Goal: Task Accomplishment & Management: Manage account settings

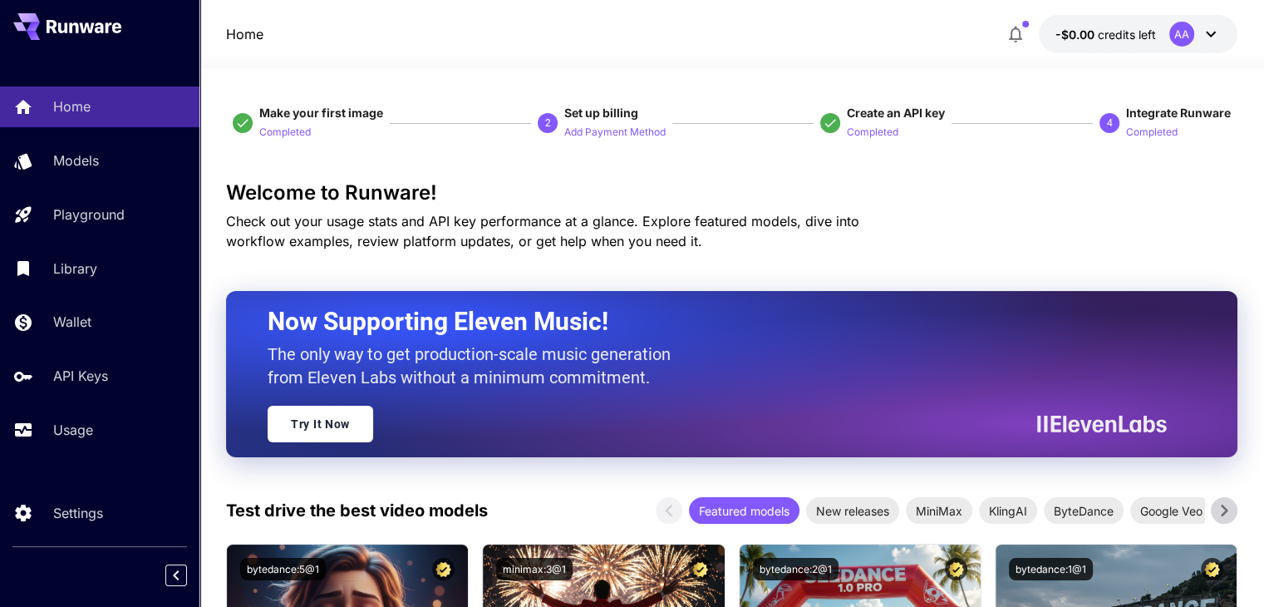
click at [1214, 27] on icon at bounding box center [1211, 34] width 20 height 20
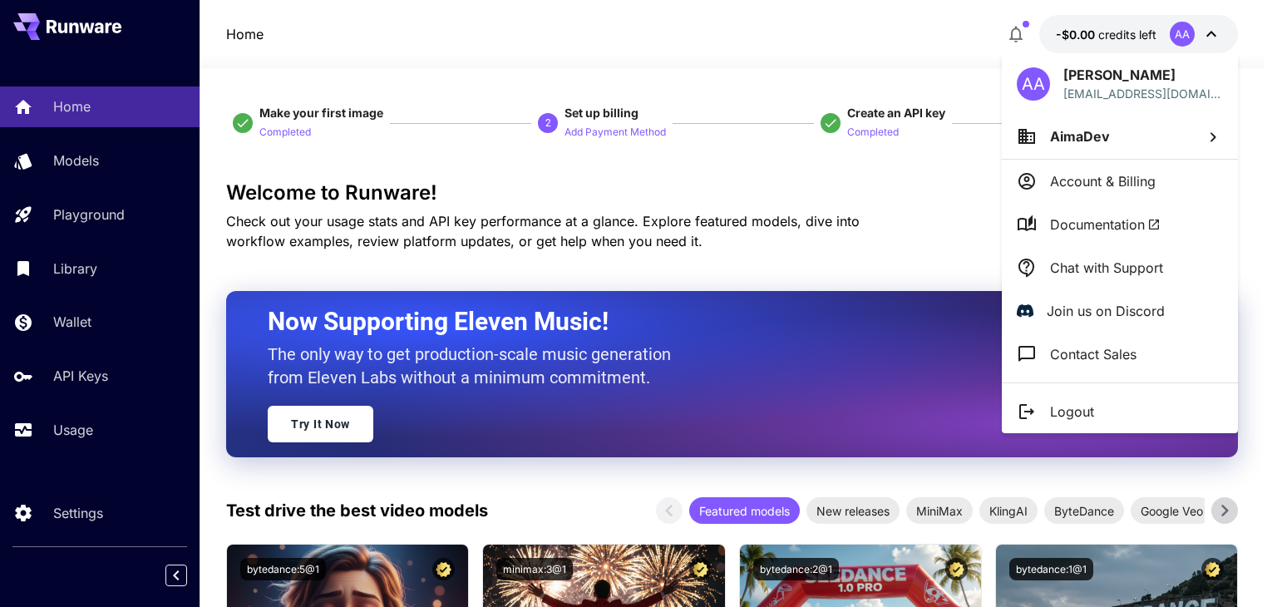
click at [1071, 405] on p "Logout" at bounding box center [1072, 411] width 44 height 20
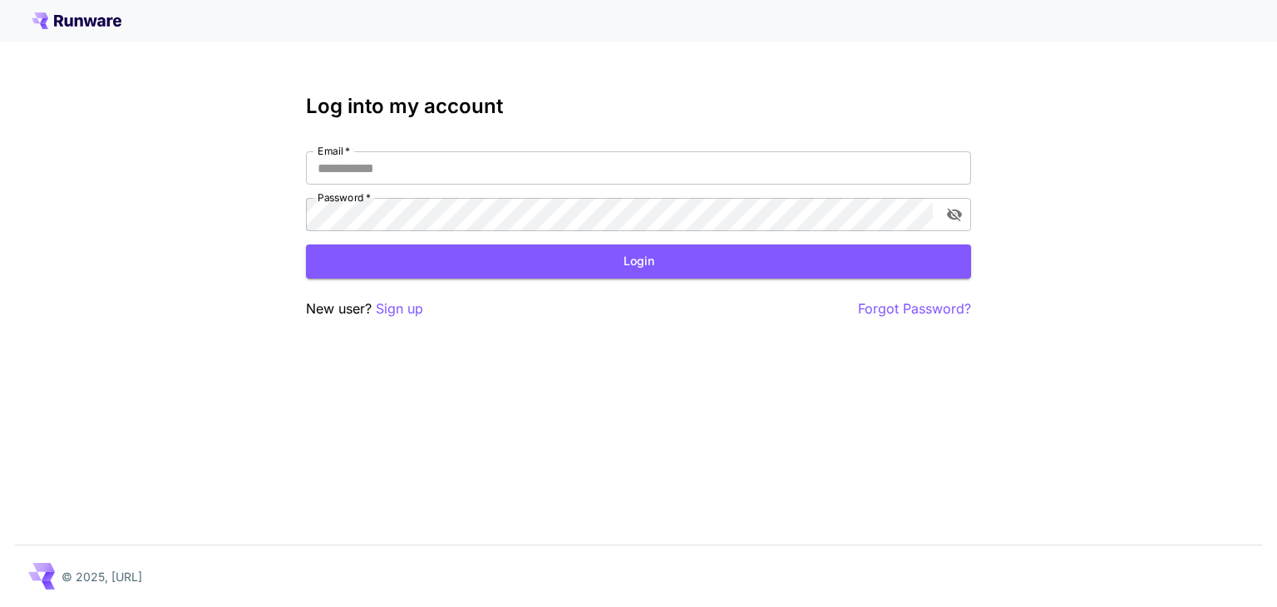
type input "**********"
click at [957, 214] on icon "toggle password visibility" at bounding box center [954, 214] width 17 height 17
click at [648, 247] on button "Login" at bounding box center [638, 261] width 665 height 34
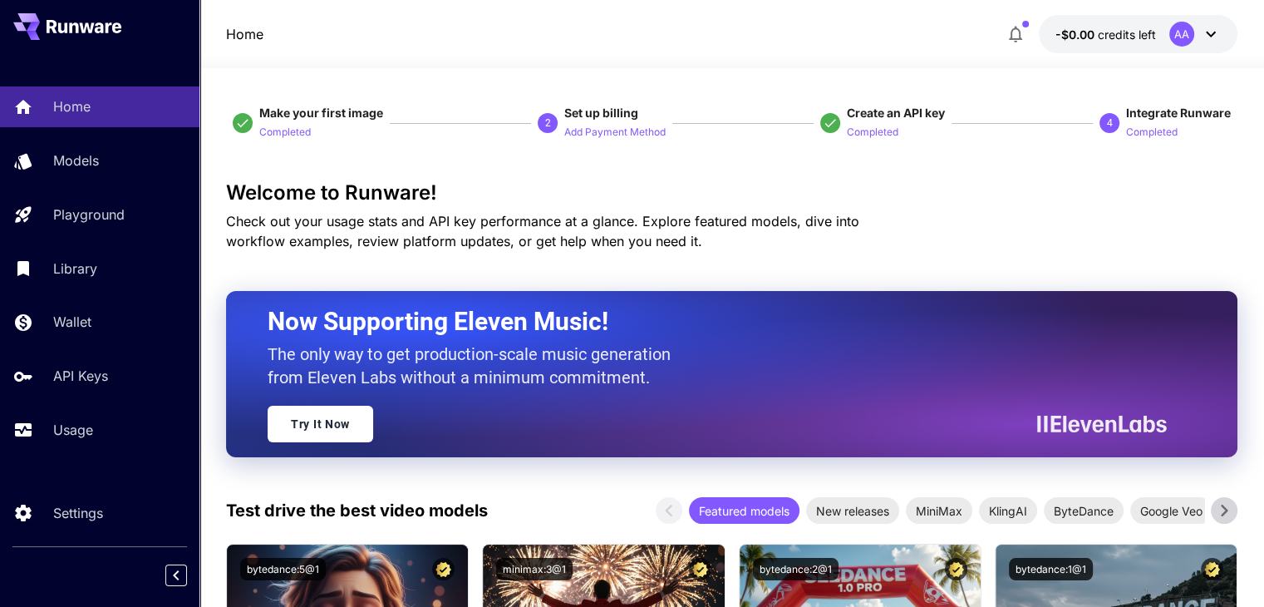
click at [1210, 29] on icon at bounding box center [1211, 34] width 20 height 20
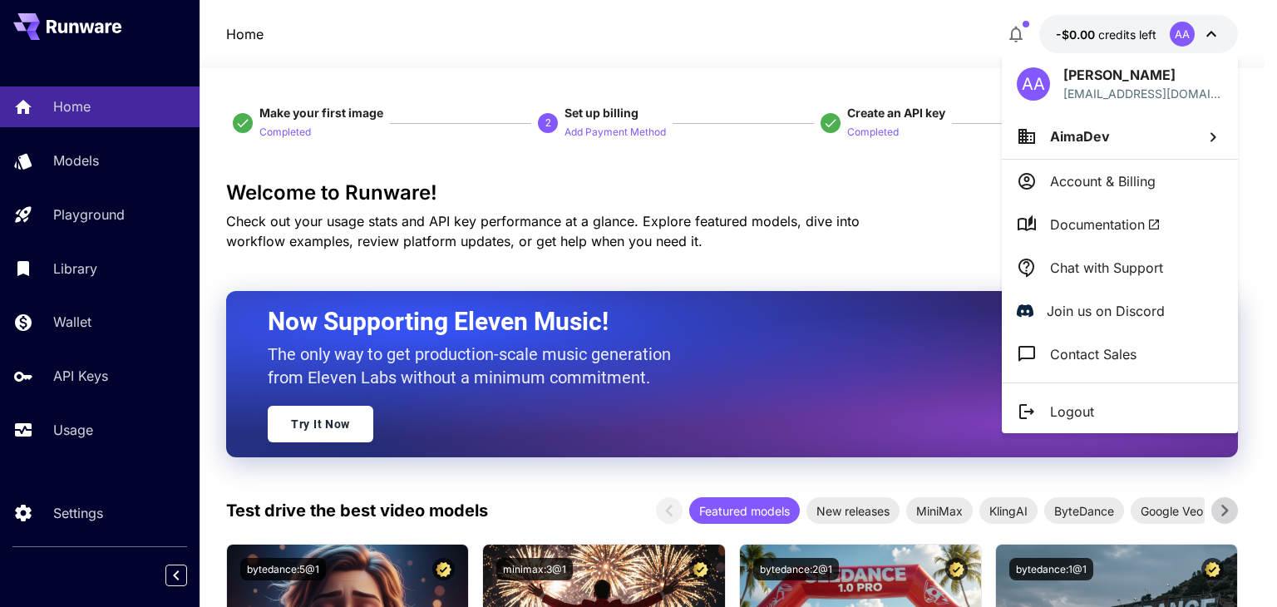
click at [80, 337] on div at bounding box center [638, 303] width 1277 height 607
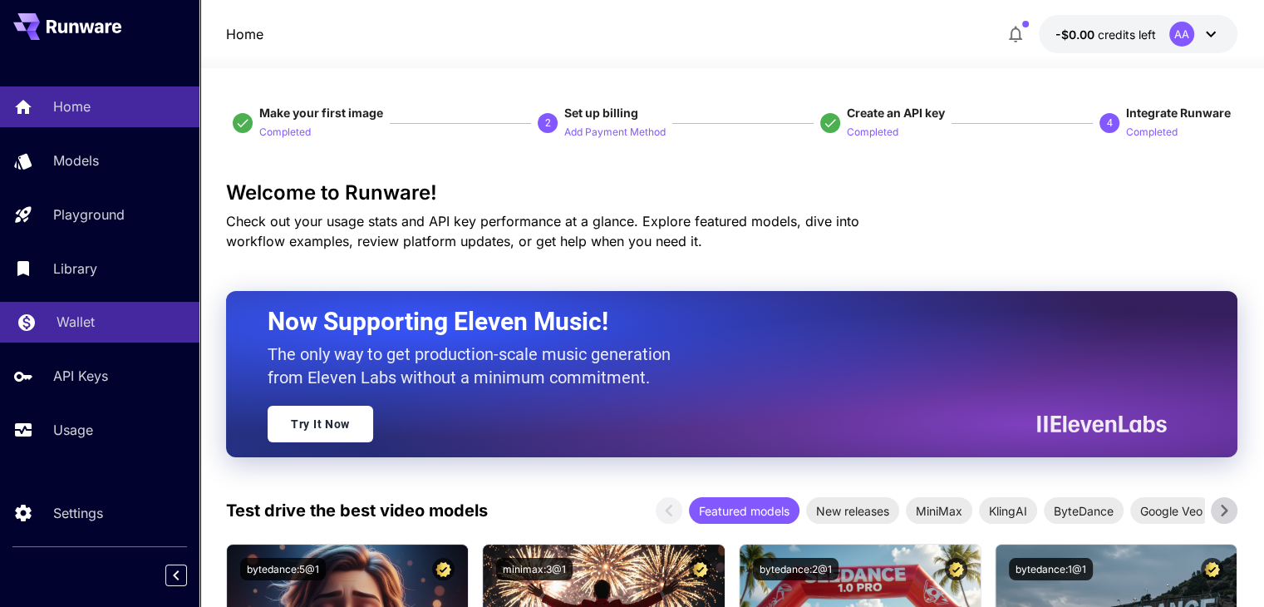
click at [79, 325] on p "Wallet" at bounding box center [76, 322] width 38 height 20
